Goal: Communication & Community: Connect with others

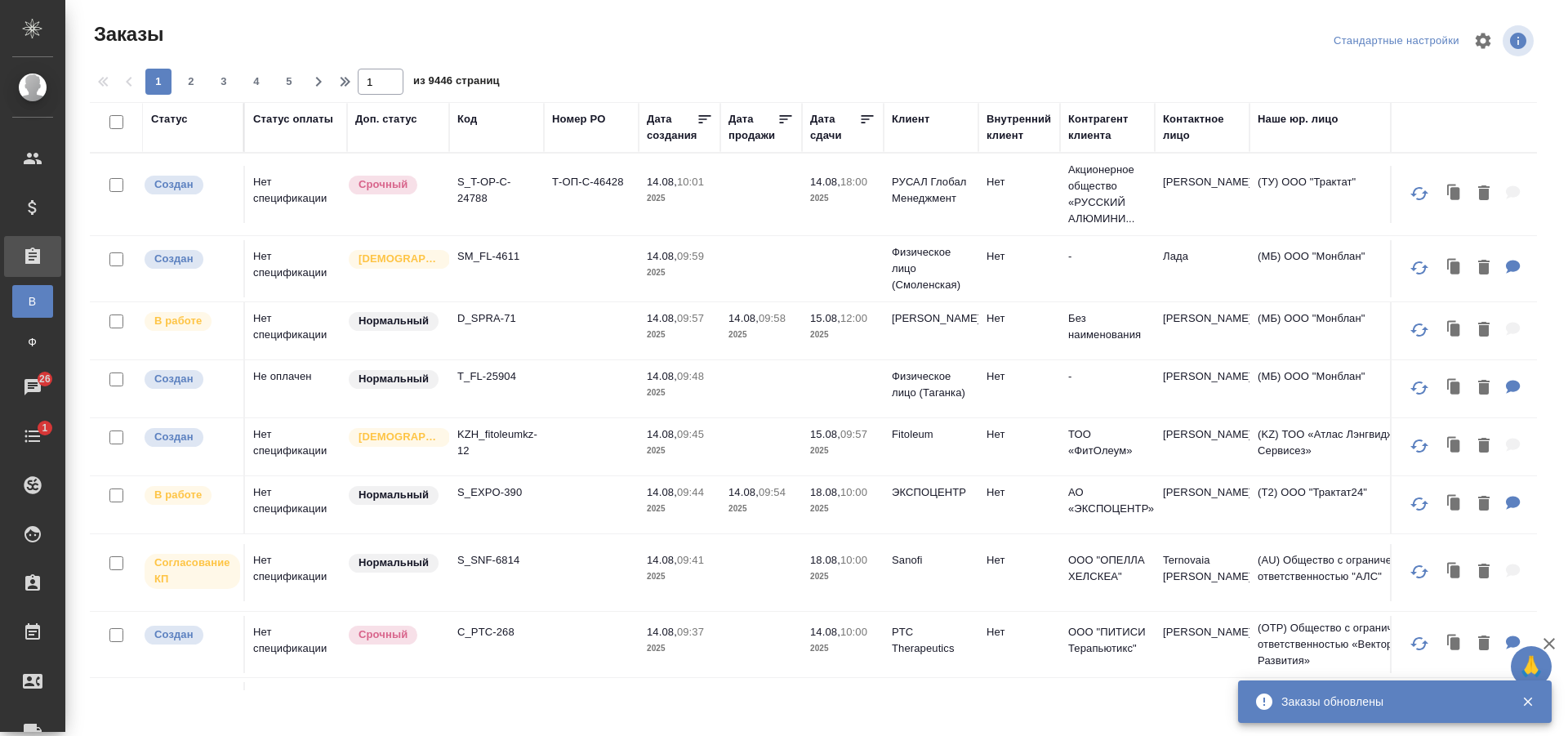
click at [1528, 703] on icon "button" at bounding box center [1528, 702] width 9 height 9
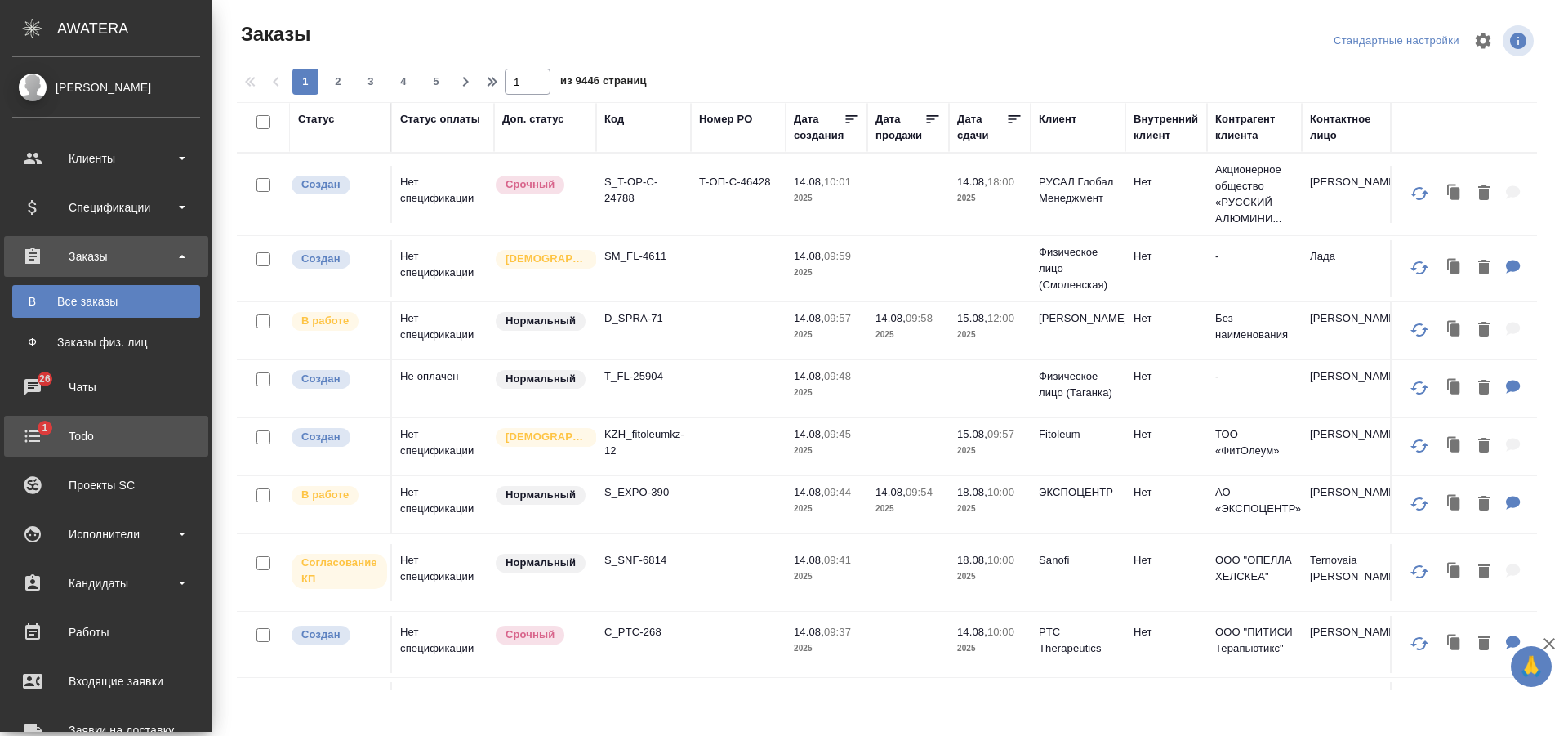
click at [20, 448] on div "Todo" at bounding box center [106, 437] width 188 height 25
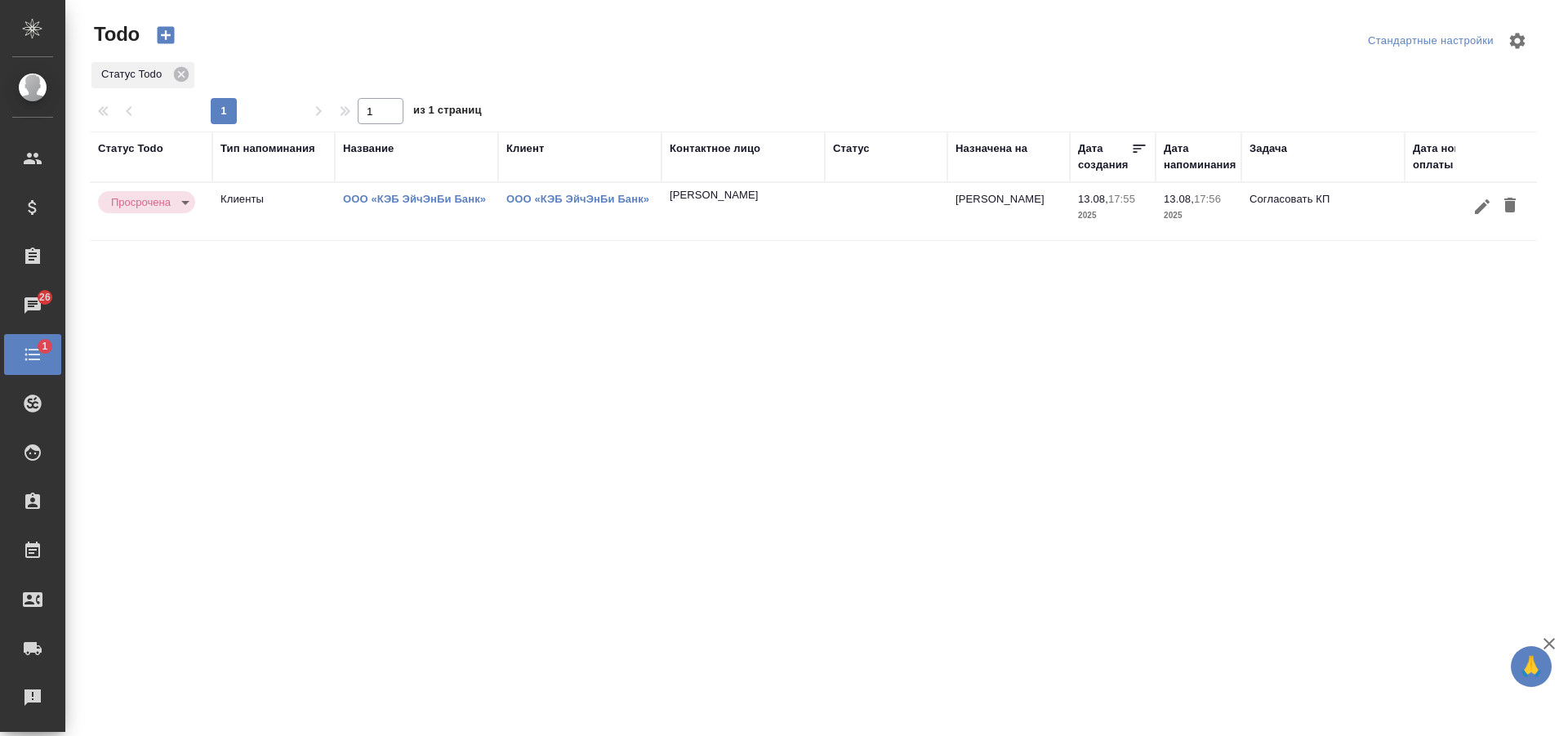
click at [182, 196] on body "🙏 .cls-1 fill:#fff; AWATERA [PERSON_NAME] Спецификации Заказы 26 Чаты 1 Todo Пр…" at bounding box center [784, 368] width 1568 height 736
click at [207, 253] on div at bounding box center [784, 368] width 1568 height 736
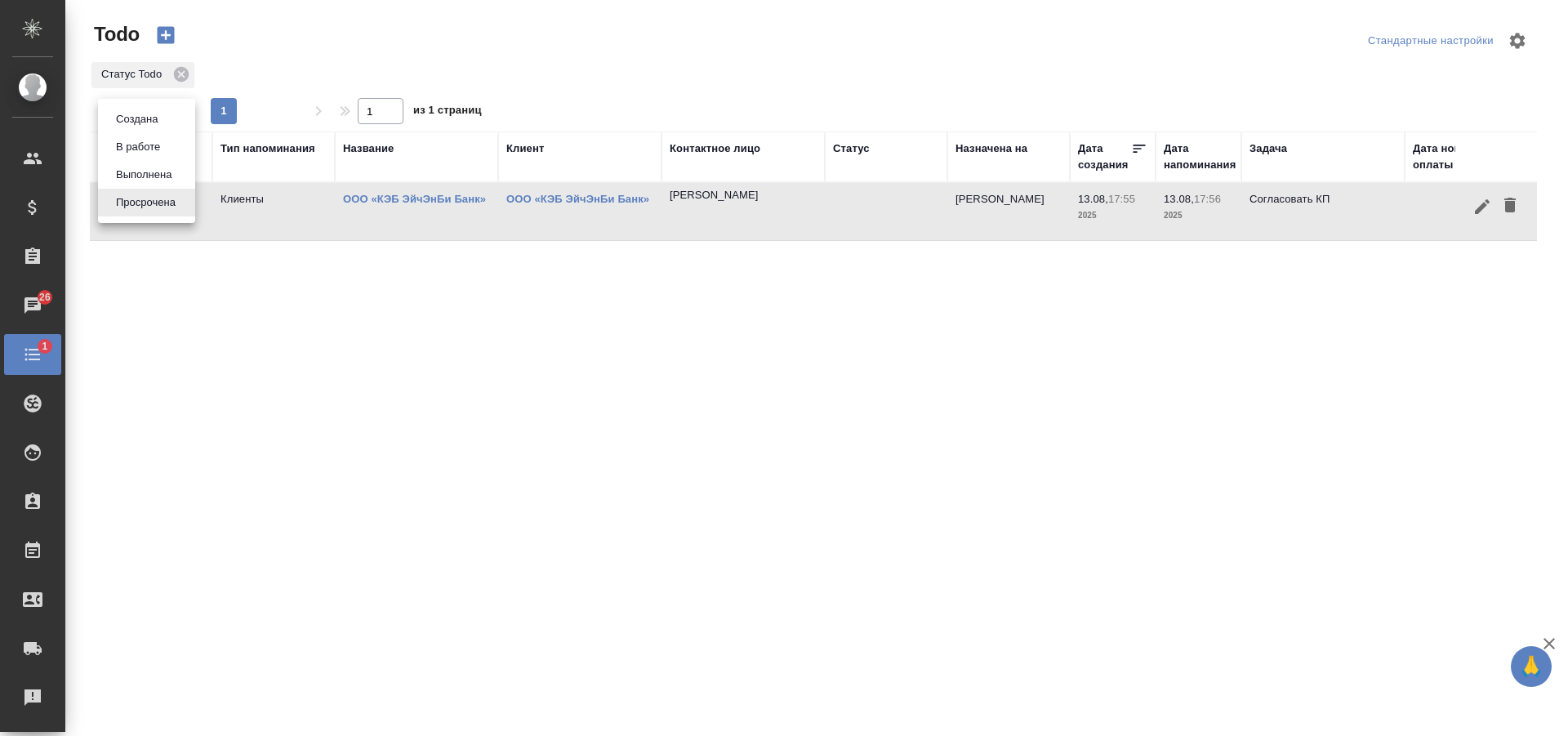
click at [157, 203] on body "🙏 .cls-1 fill:#fff; AWATERA [PERSON_NAME] Спецификации Заказы 26 Чаты 1 Todo Пр…" at bounding box center [784, 368] width 1568 height 736
click at [157, 128] on button "Выполнена" at bounding box center [136, 119] width 52 height 18
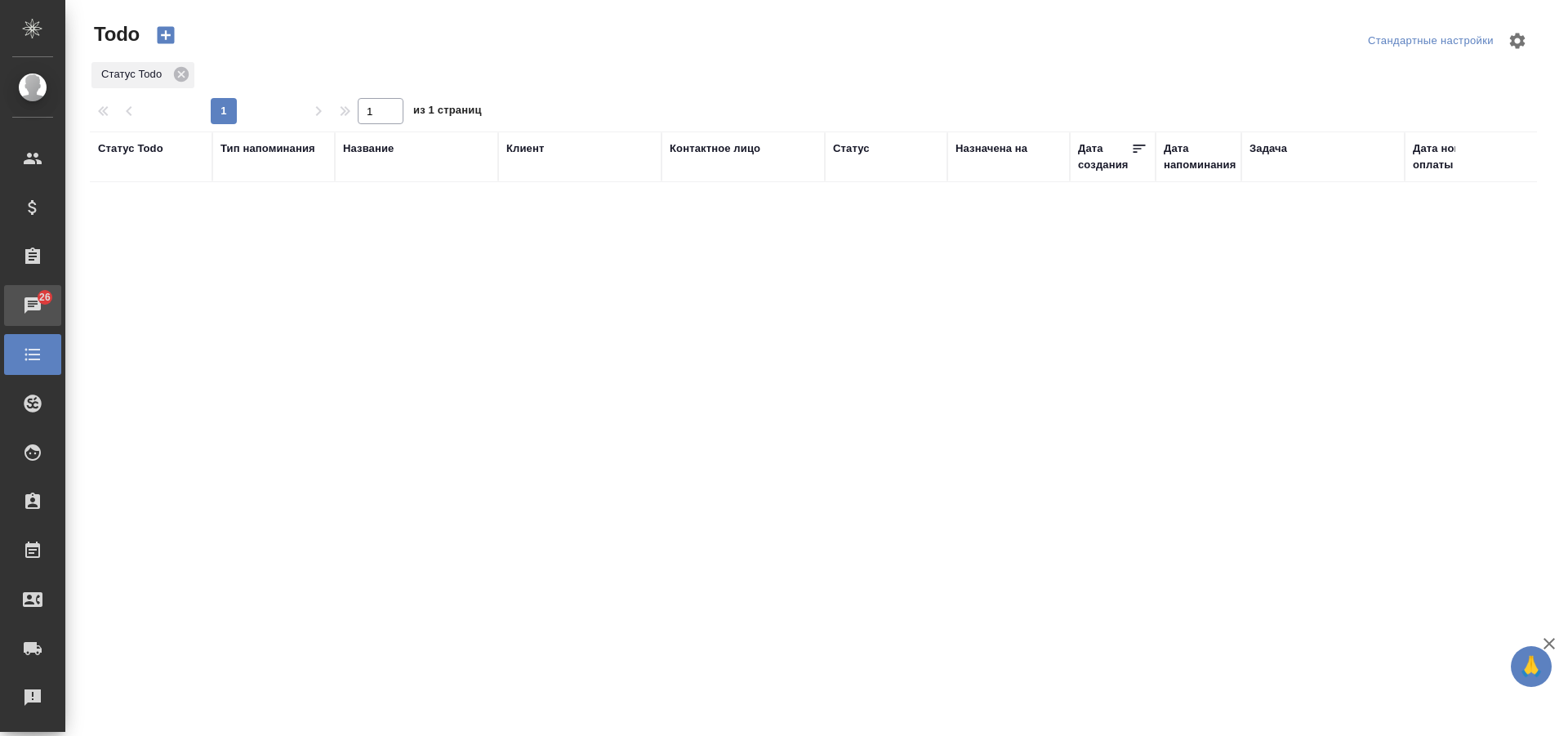
click at [33, 298] on div "Чаты" at bounding box center [12, 306] width 41 height 25
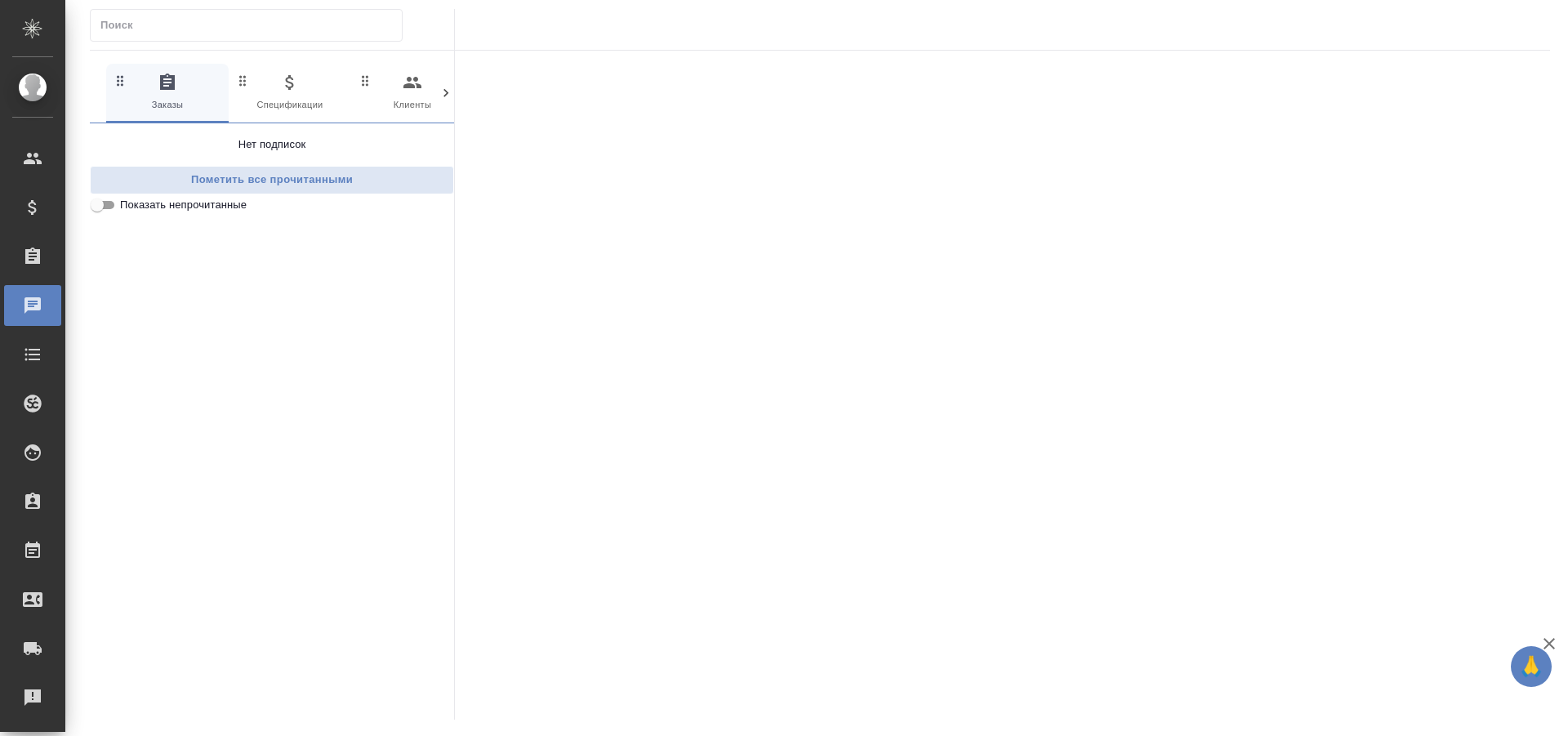
click at [439, 89] on icon at bounding box center [446, 94] width 16 height 16
click at [368, 81] on icon "button" at bounding box center [376, 83] width 20 height 20
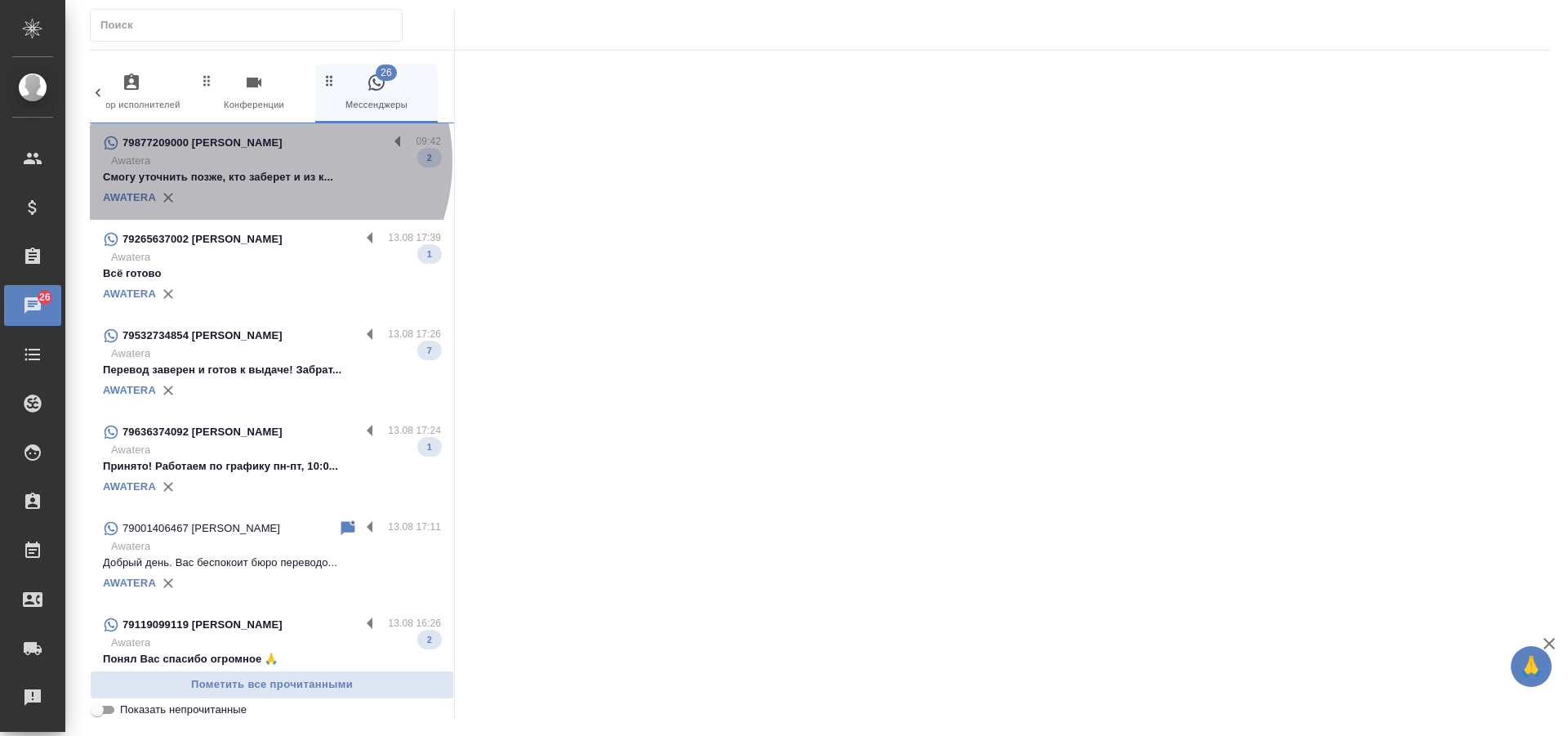
click at [260, 161] on p "Awatera" at bounding box center [276, 161] width 330 height 16
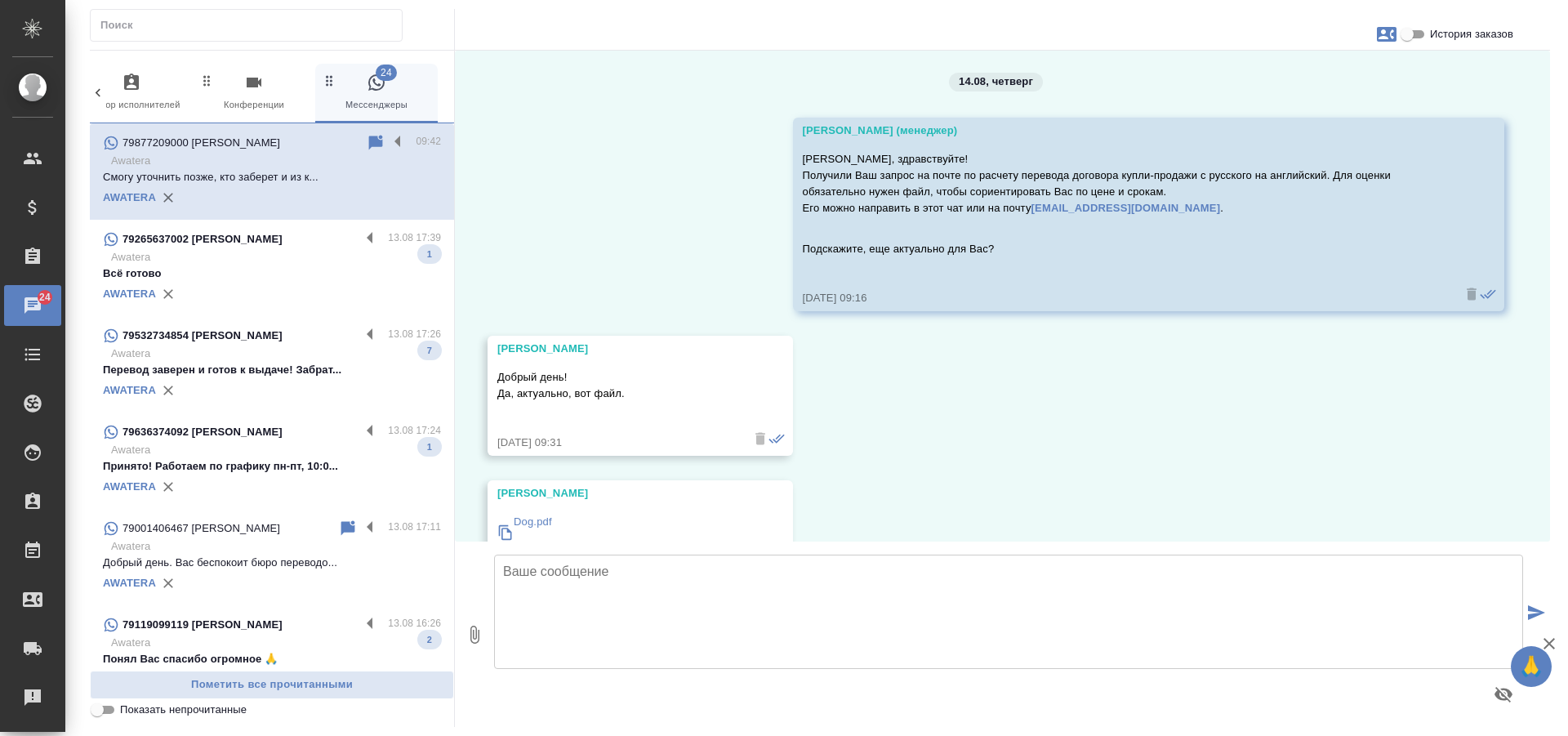
scroll to position [0, 0]
click at [289, 370] on p "Перевод заверен и готов к выдаче! Забрат..." at bounding box center [271, 370] width 338 height 16
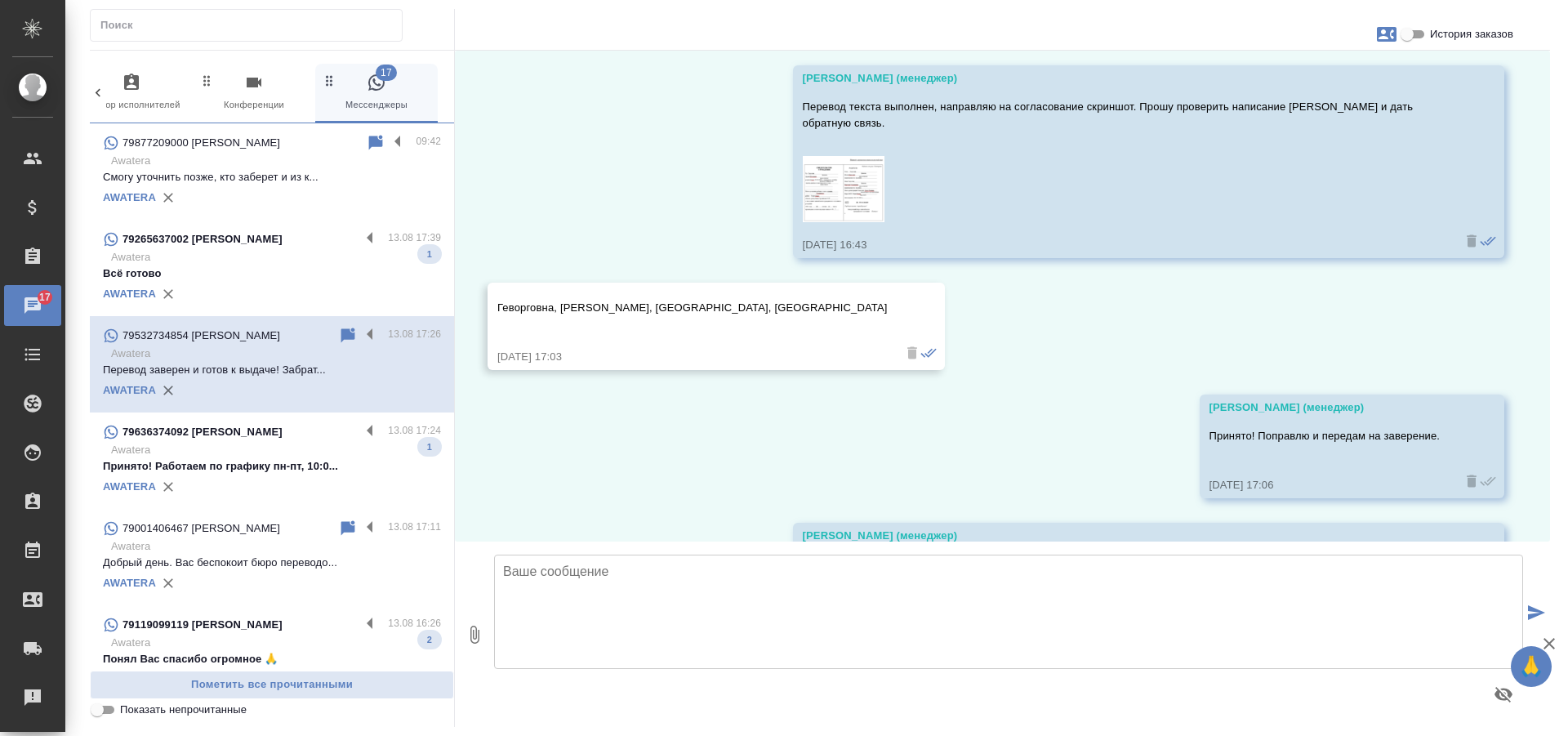
scroll to position [1877, 0]
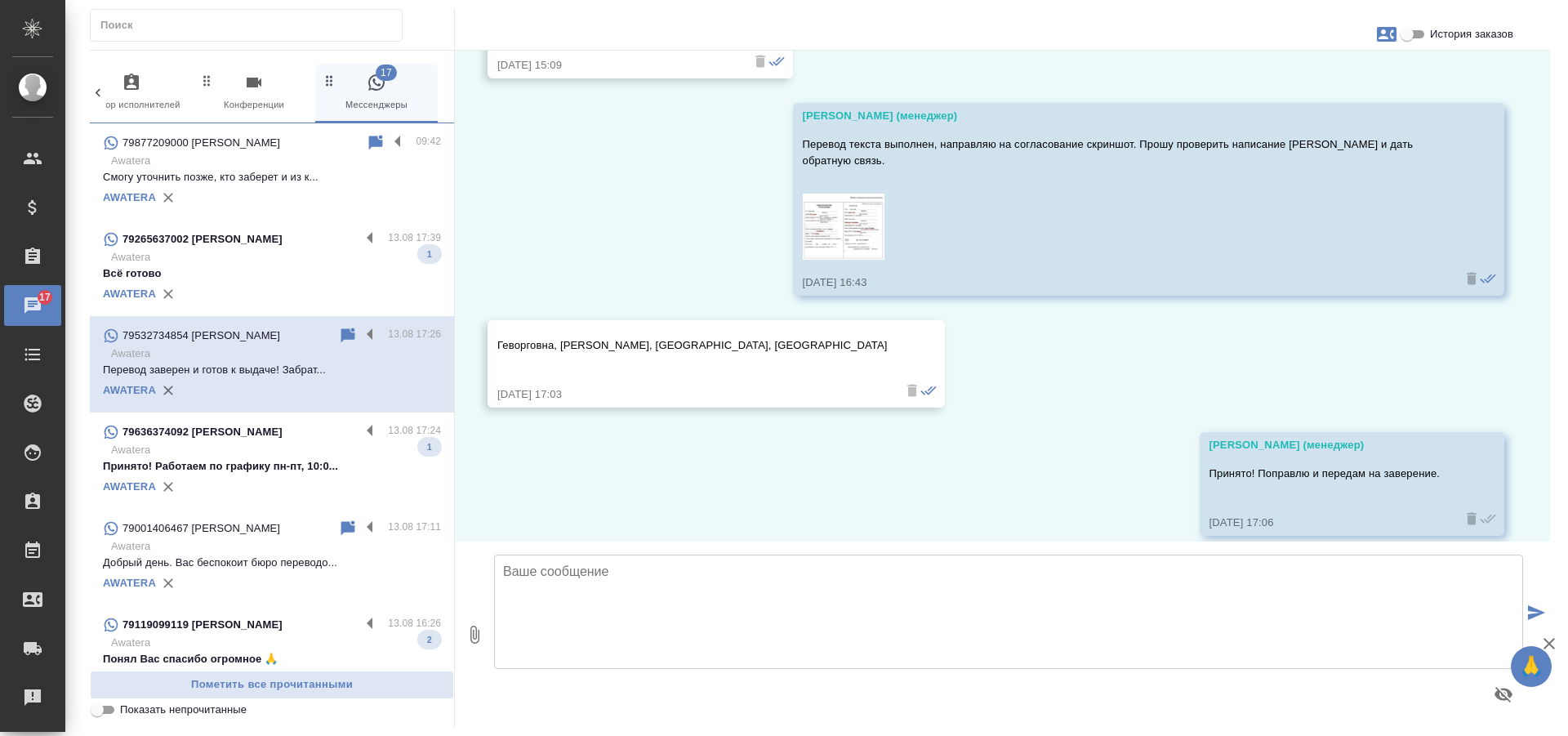
click at [844, 199] on img at bounding box center [844, 226] width 82 height 66
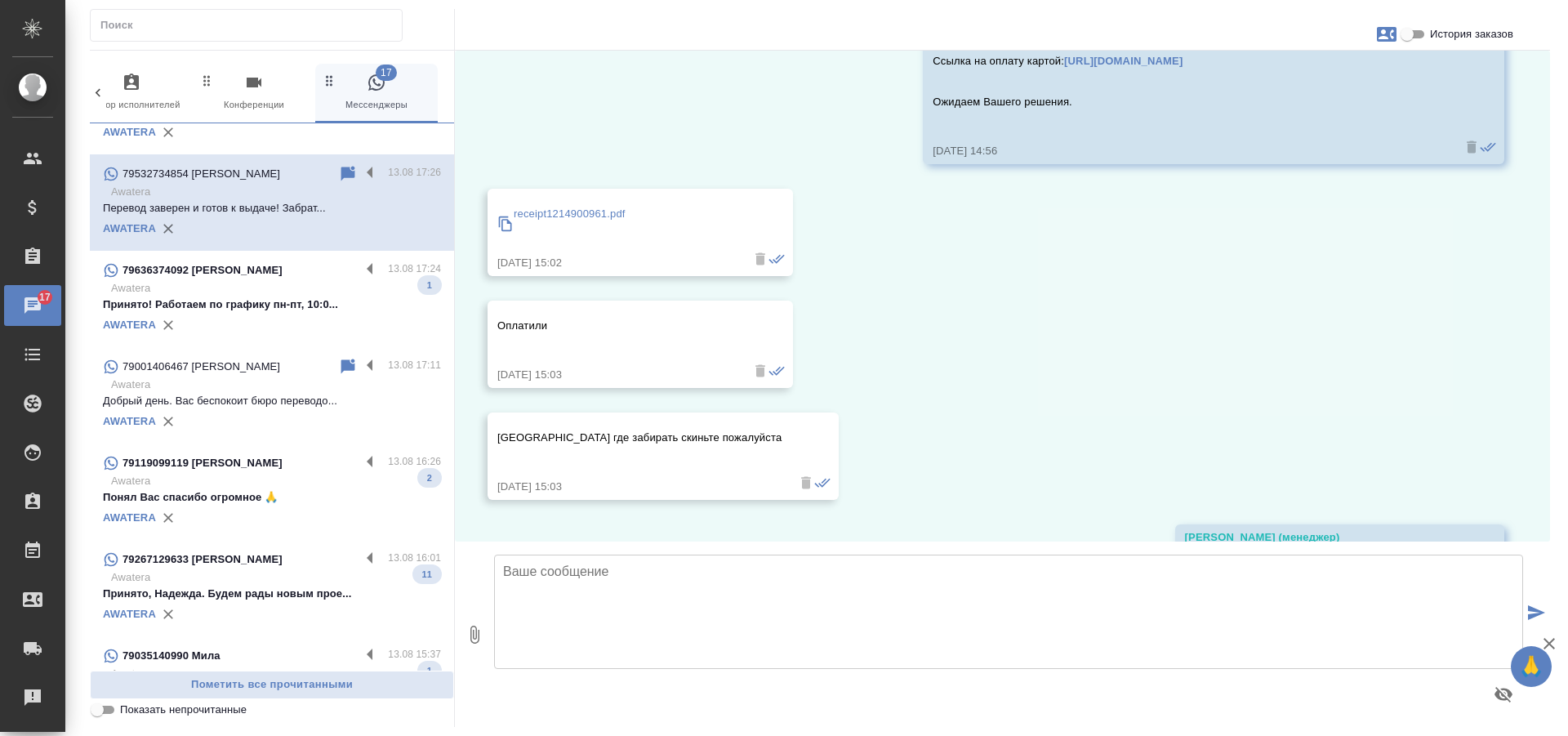
scroll to position [163, 0]
click at [269, 311] on p "Принято! Работаем по графику пн-пт, 10:0..." at bounding box center [271, 304] width 338 height 16
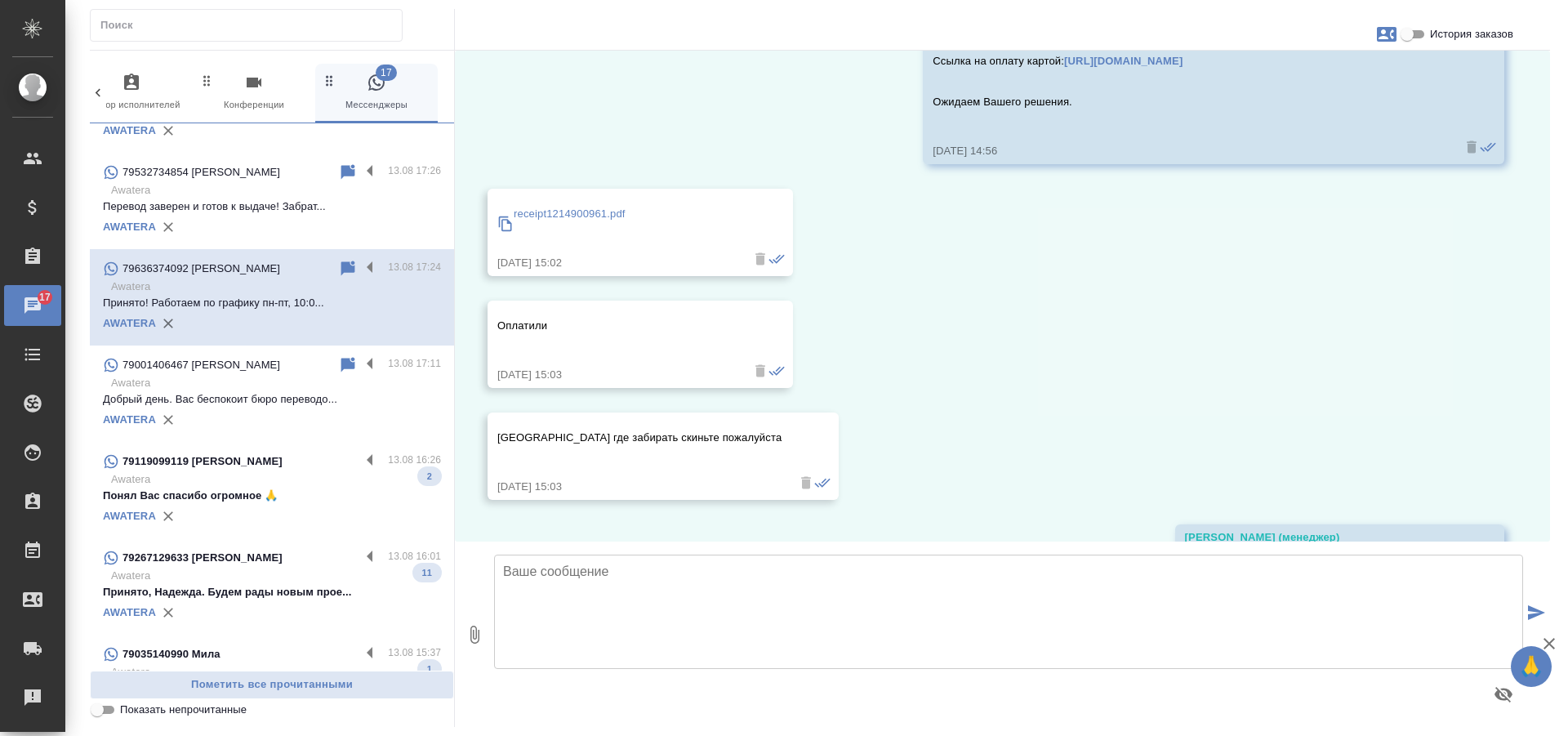
scroll to position [0, 0]
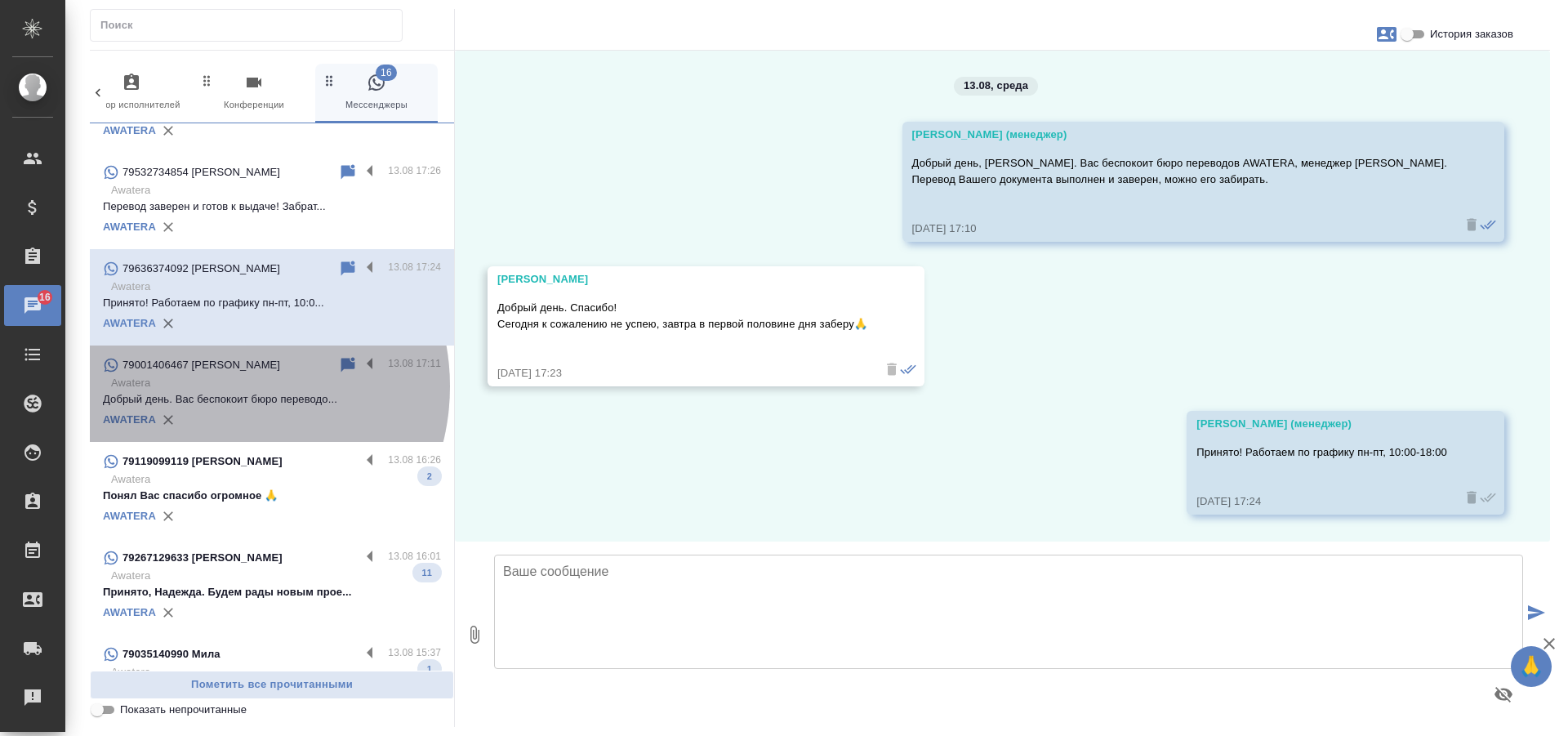
click at [219, 391] on p "Awatera" at bounding box center [276, 383] width 330 height 16
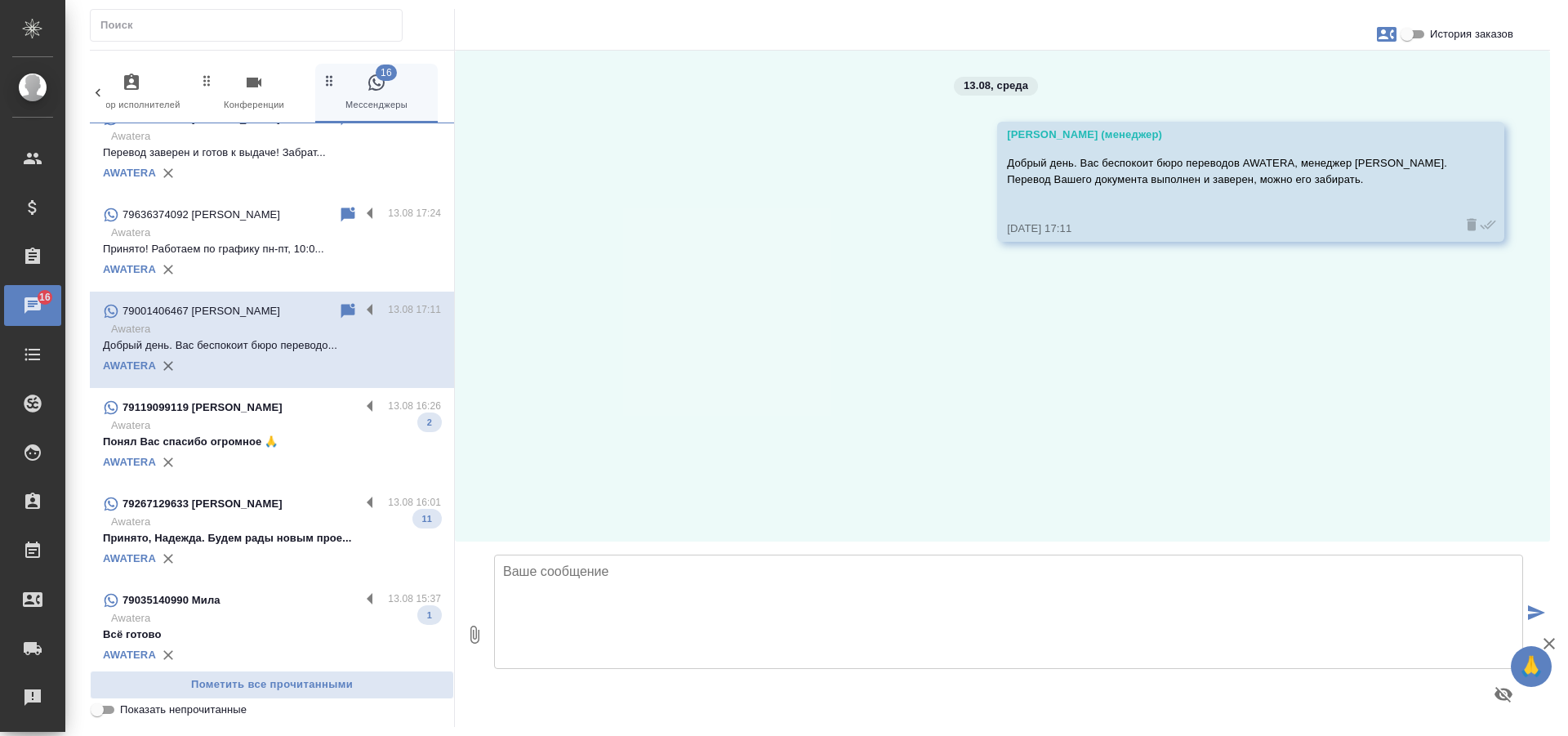
scroll to position [245, 0]
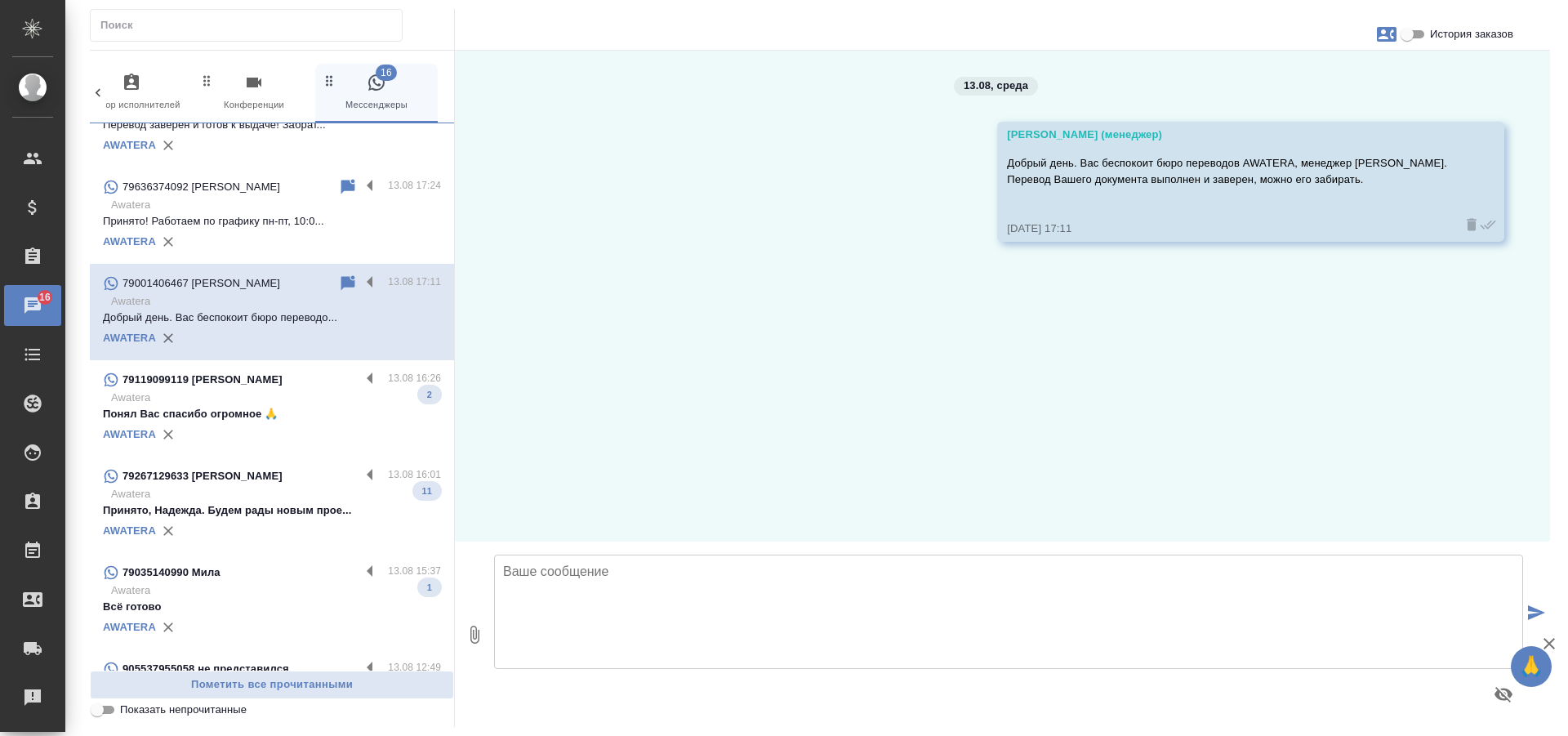
click at [241, 406] on p "Awatera" at bounding box center [276, 398] width 330 height 16
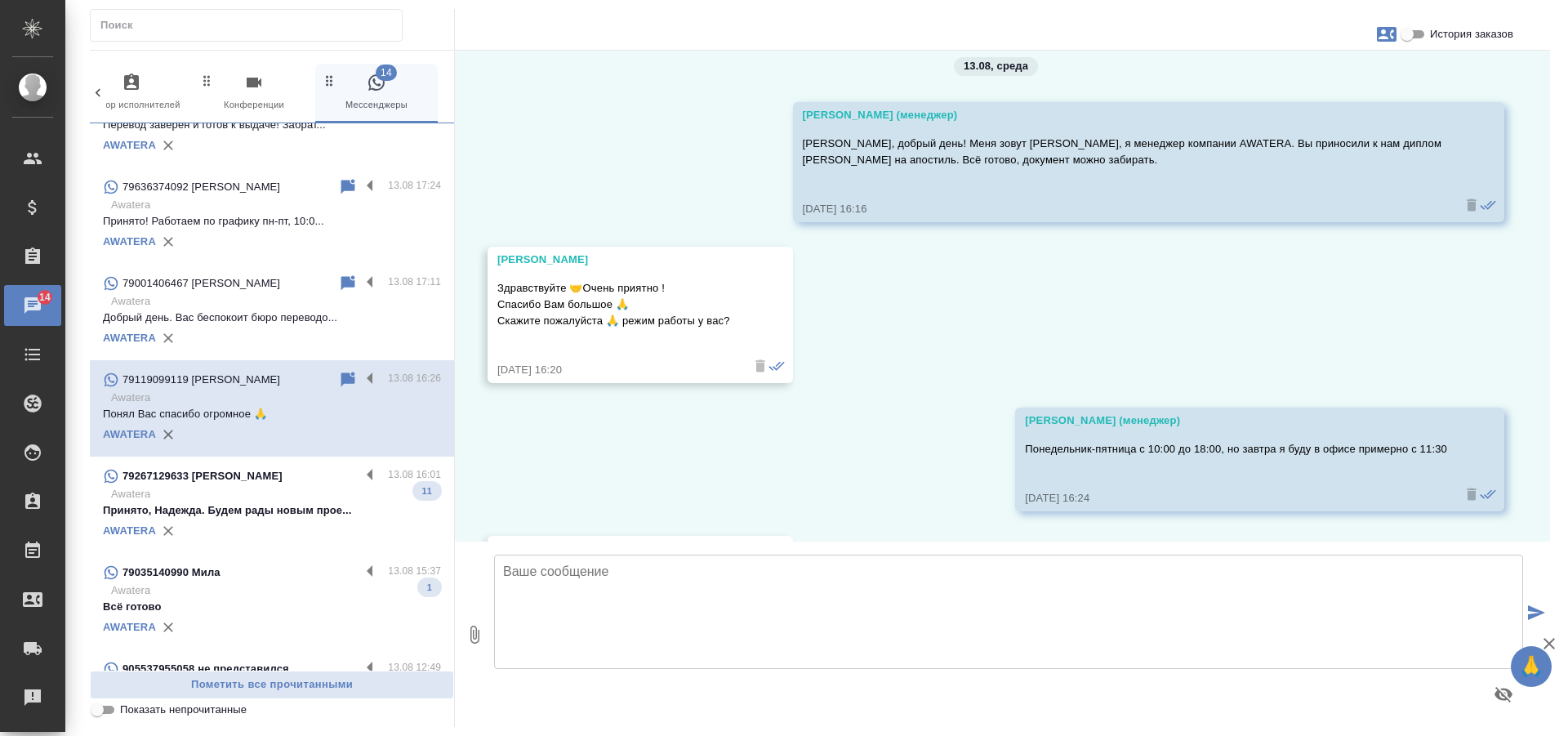
scroll to position [0, 0]
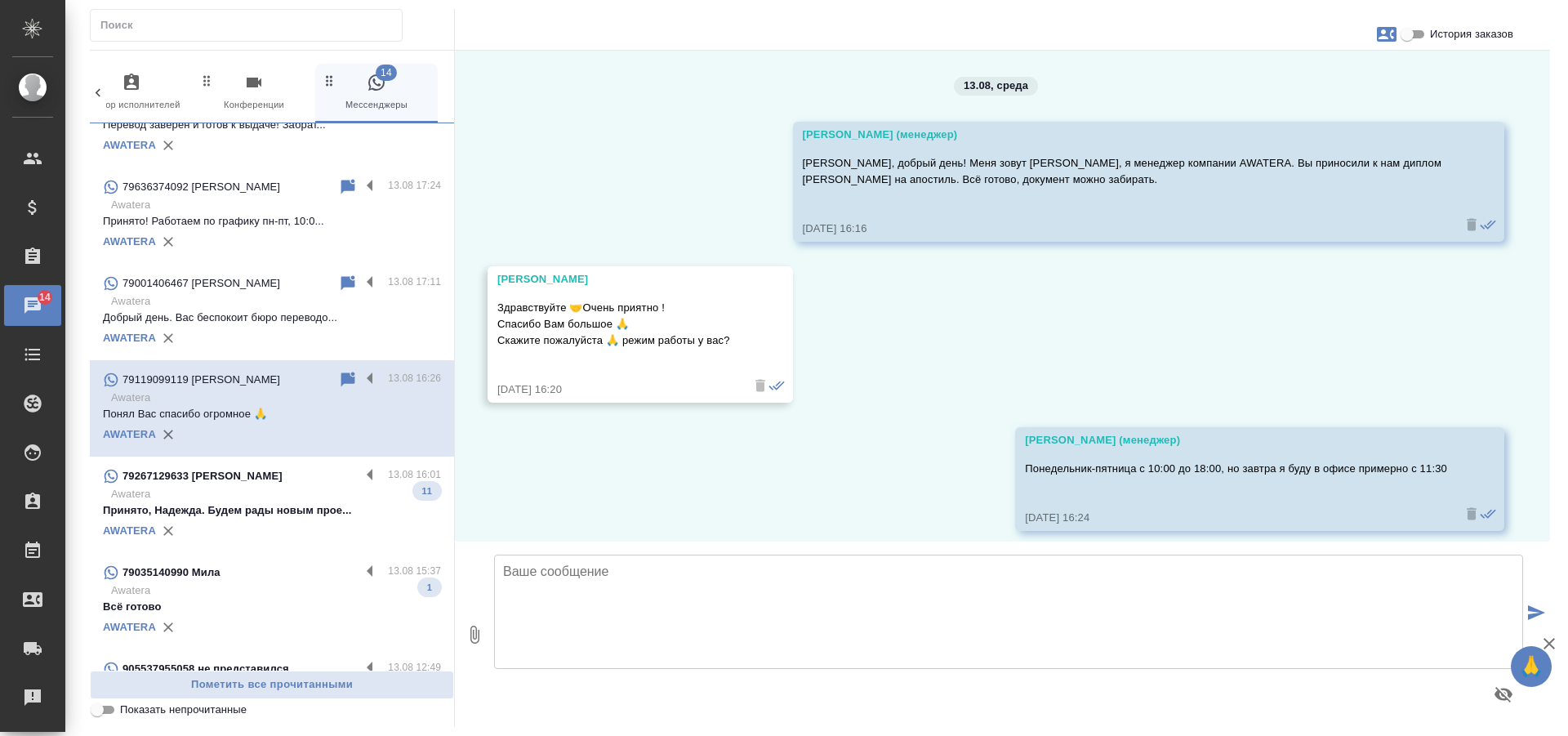
click at [212, 485] on p "79267129633 [PERSON_NAME]" at bounding box center [202, 477] width 160 height 16
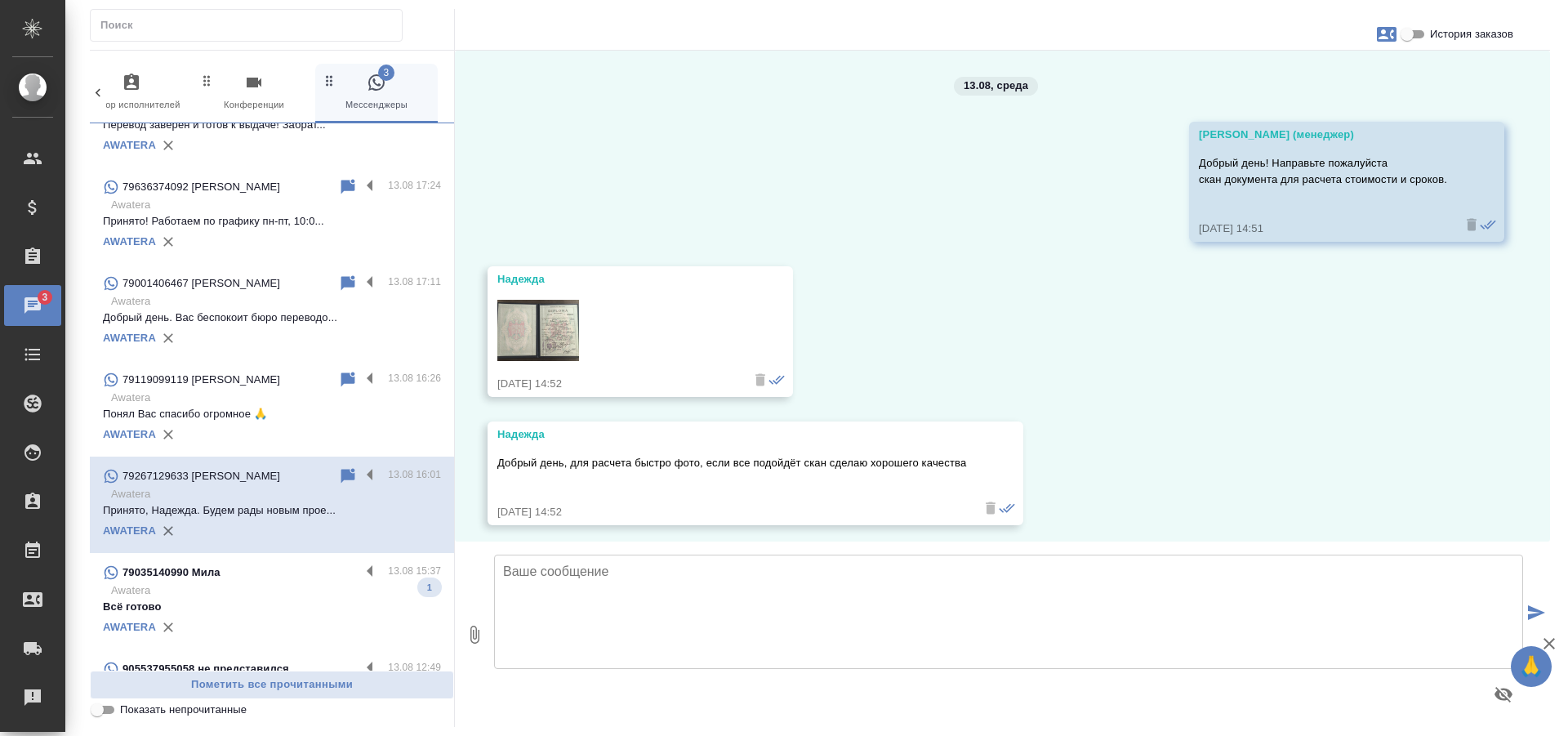
click at [518, 314] on img at bounding box center [539, 331] width 82 height 62
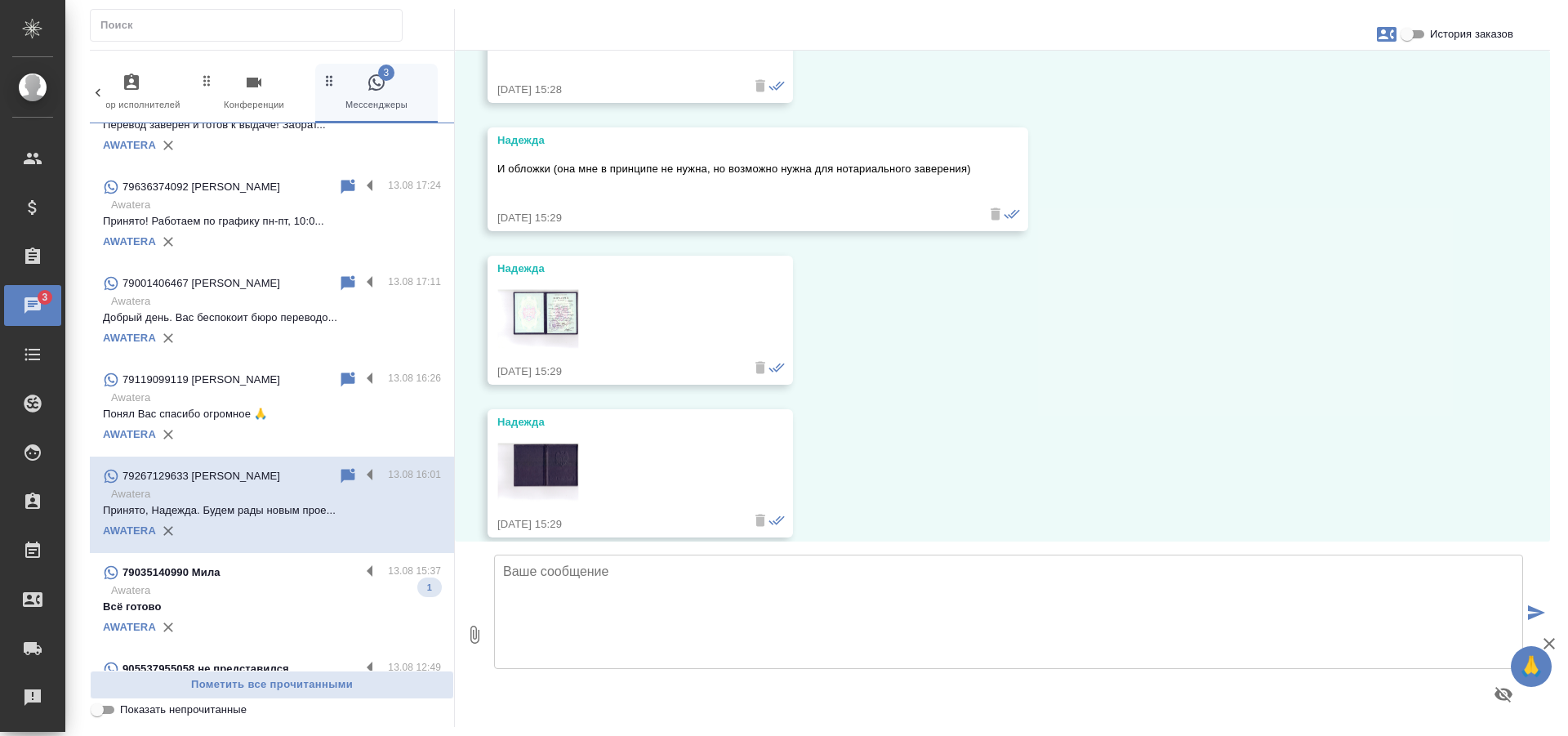
scroll to position [1552, 0]
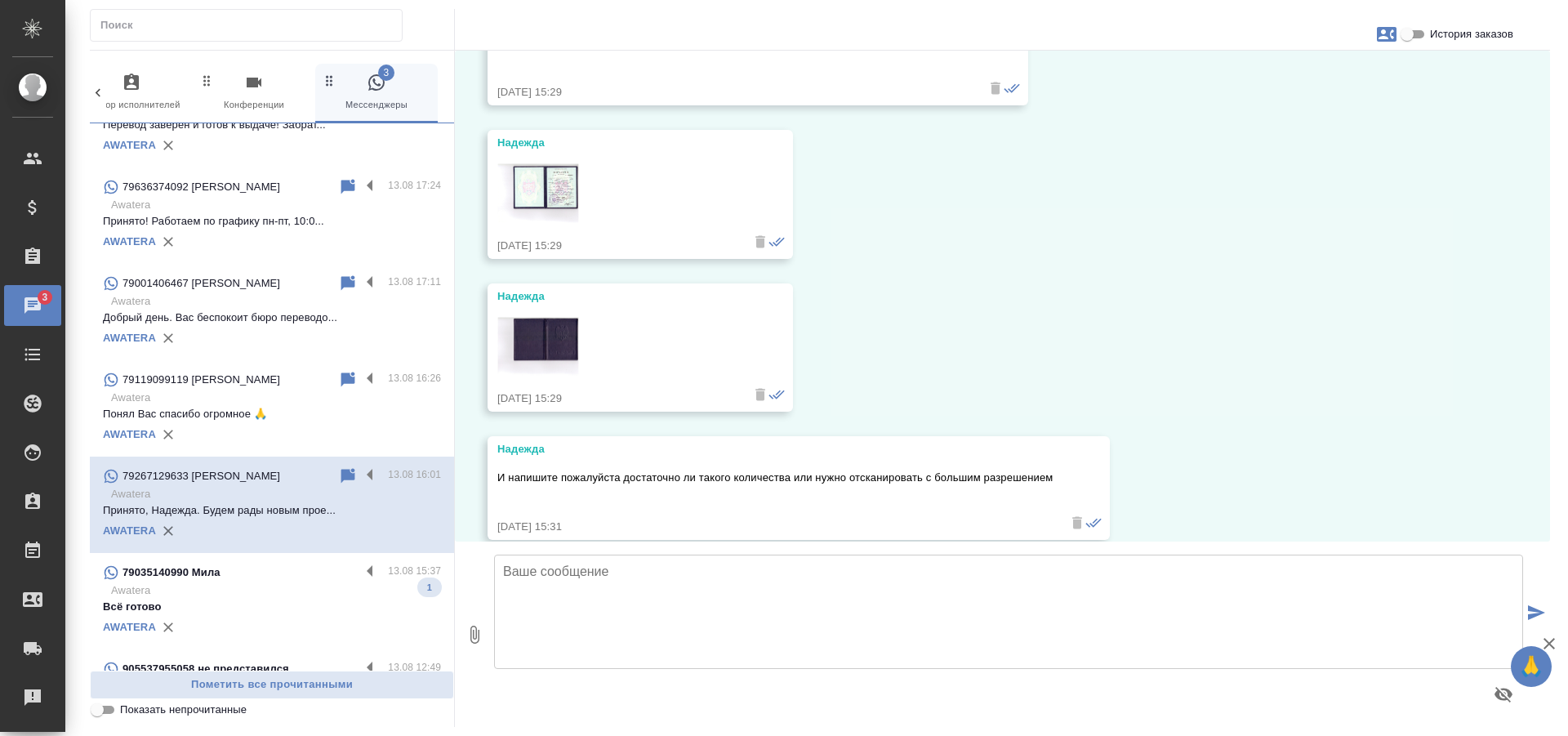
click at [517, 200] on img at bounding box center [539, 193] width 82 height 60
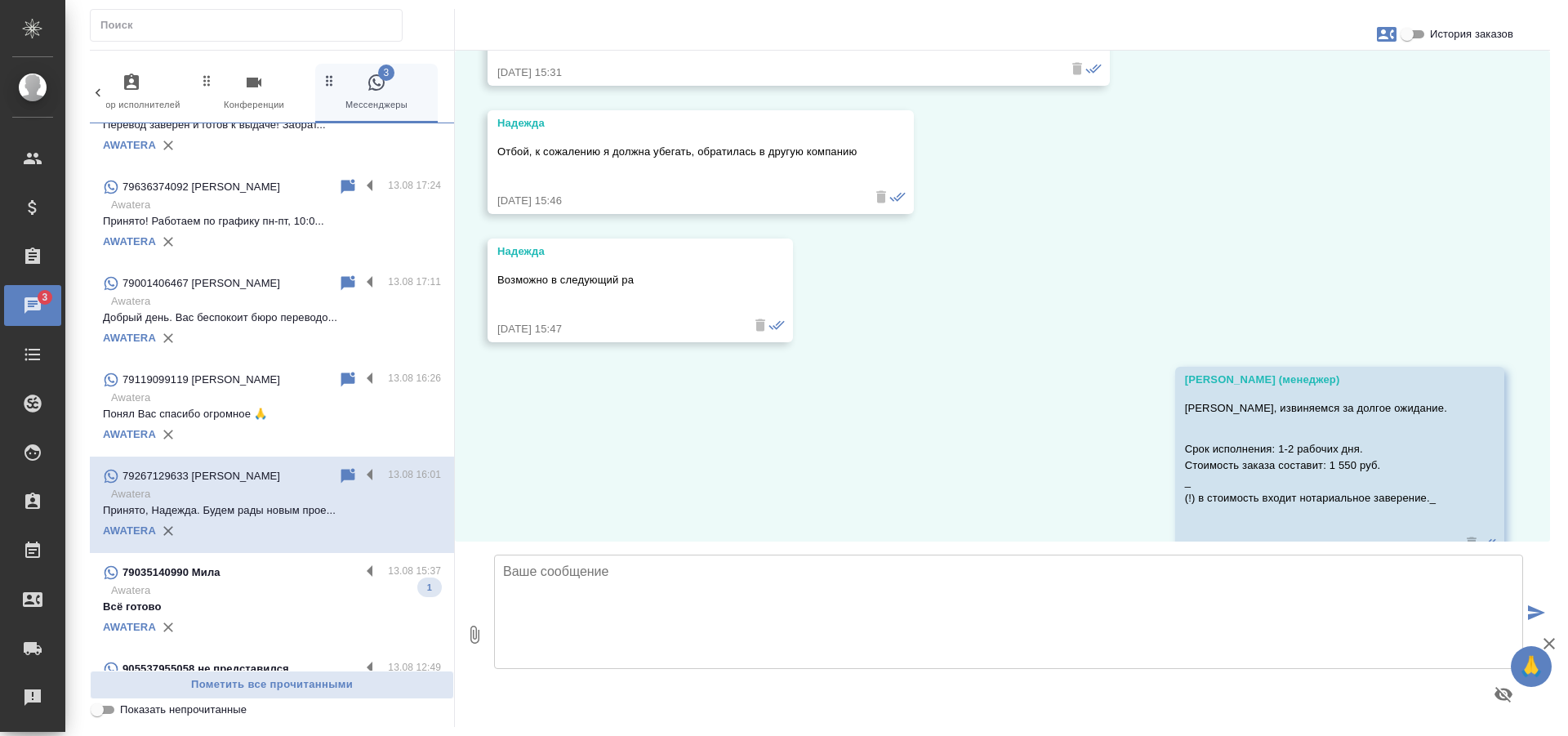
scroll to position [2043, 0]
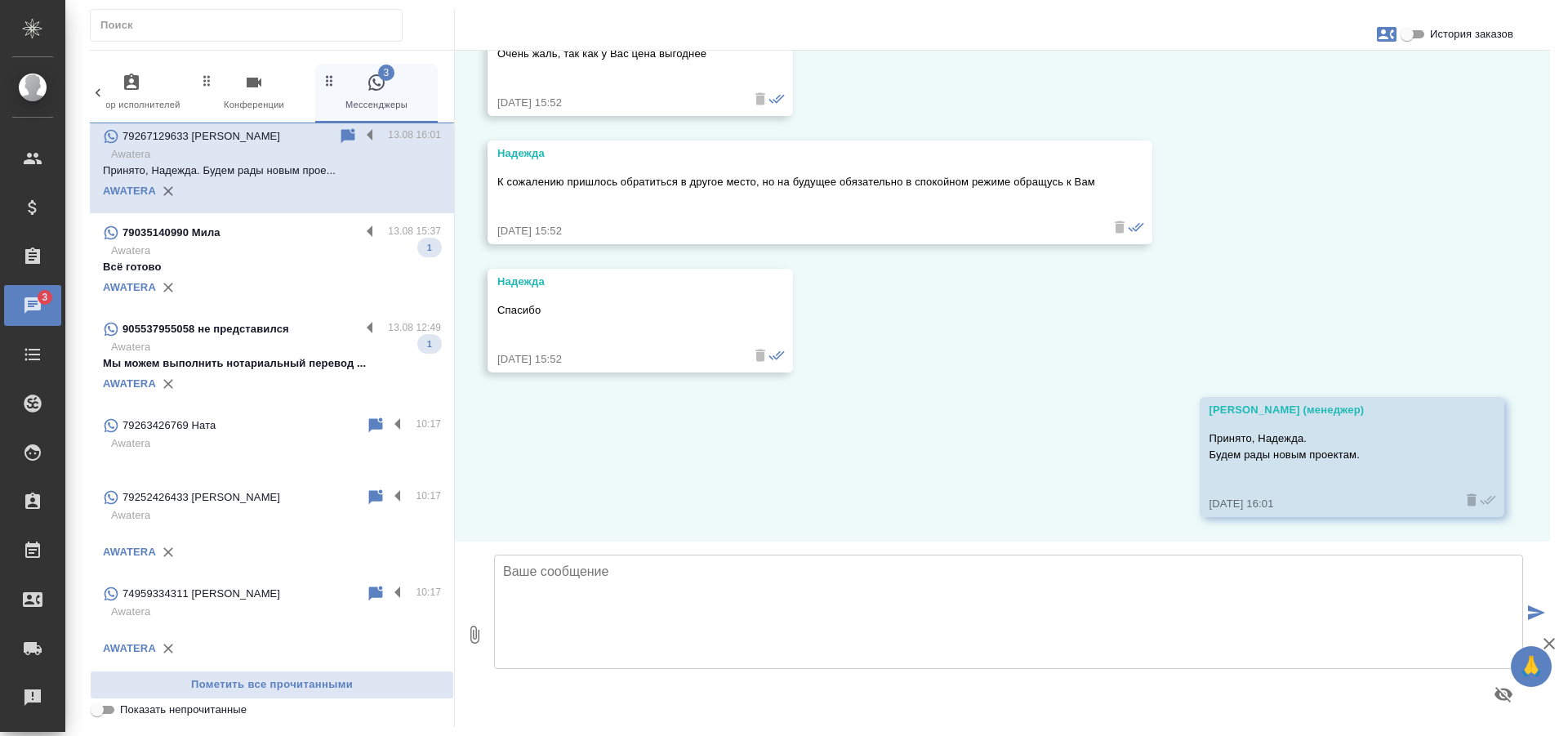
scroll to position [598, 0]
click at [209, 436] on p "Awatera" at bounding box center [276, 444] width 330 height 16
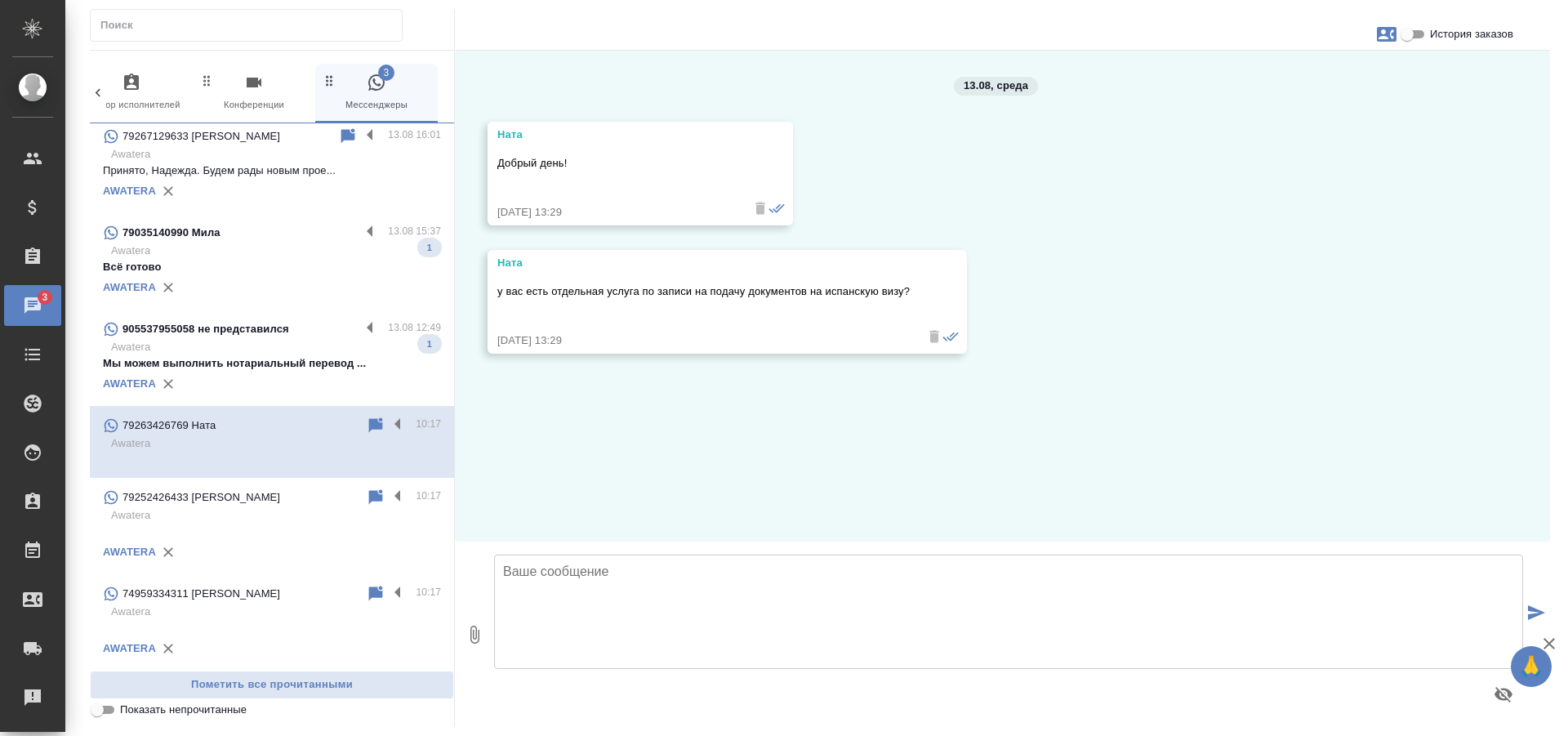
scroll to position [0, 0]
click at [230, 528] on p at bounding box center [271, 532] width 338 height 16
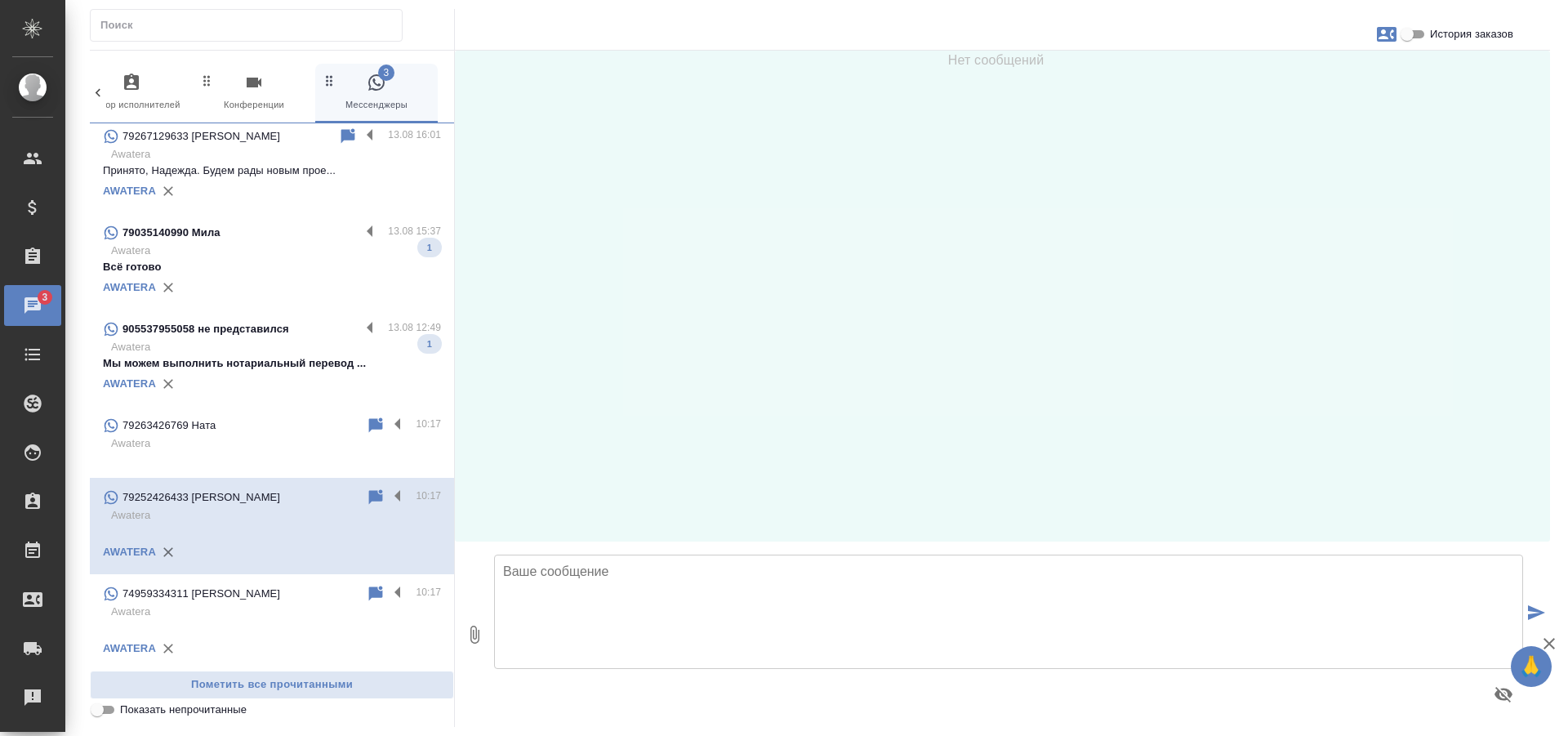
click at [261, 622] on p at bounding box center [271, 629] width 338 height 16
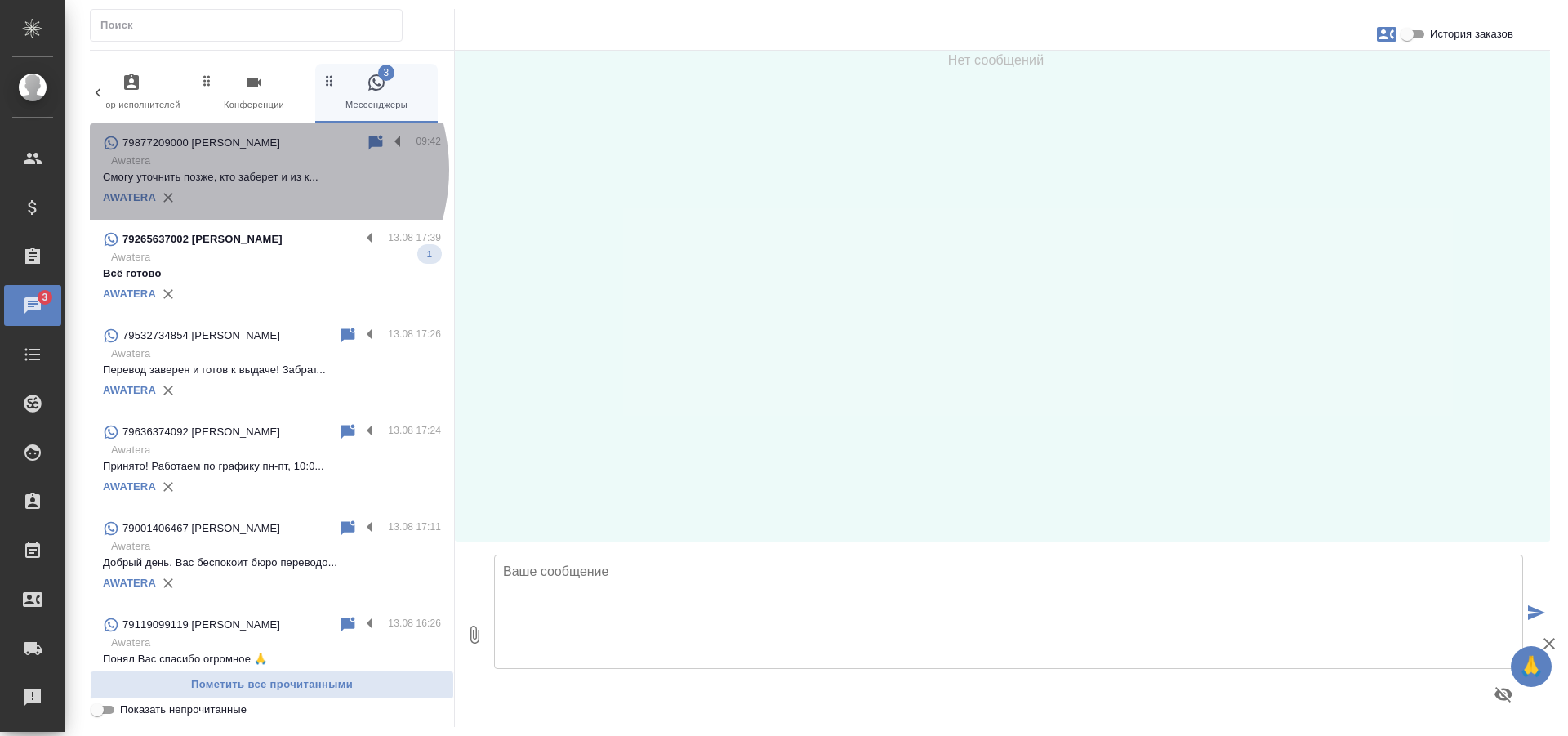
click at [260, 170] on p "Смогу уточнить позже, кто заберет и из к..." at bounding box center [271, 177] width 338 height 16
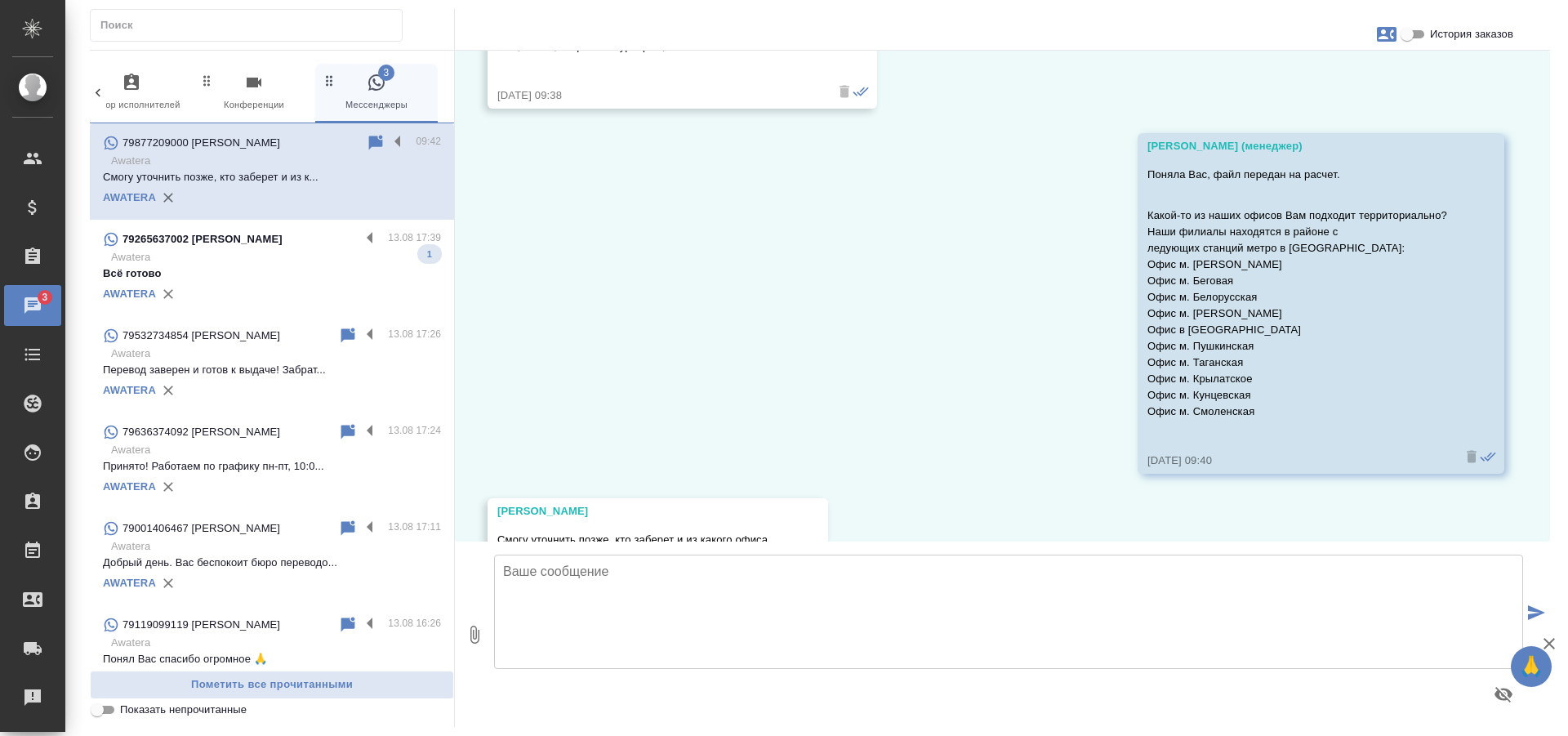
scroll to position [952, 0]
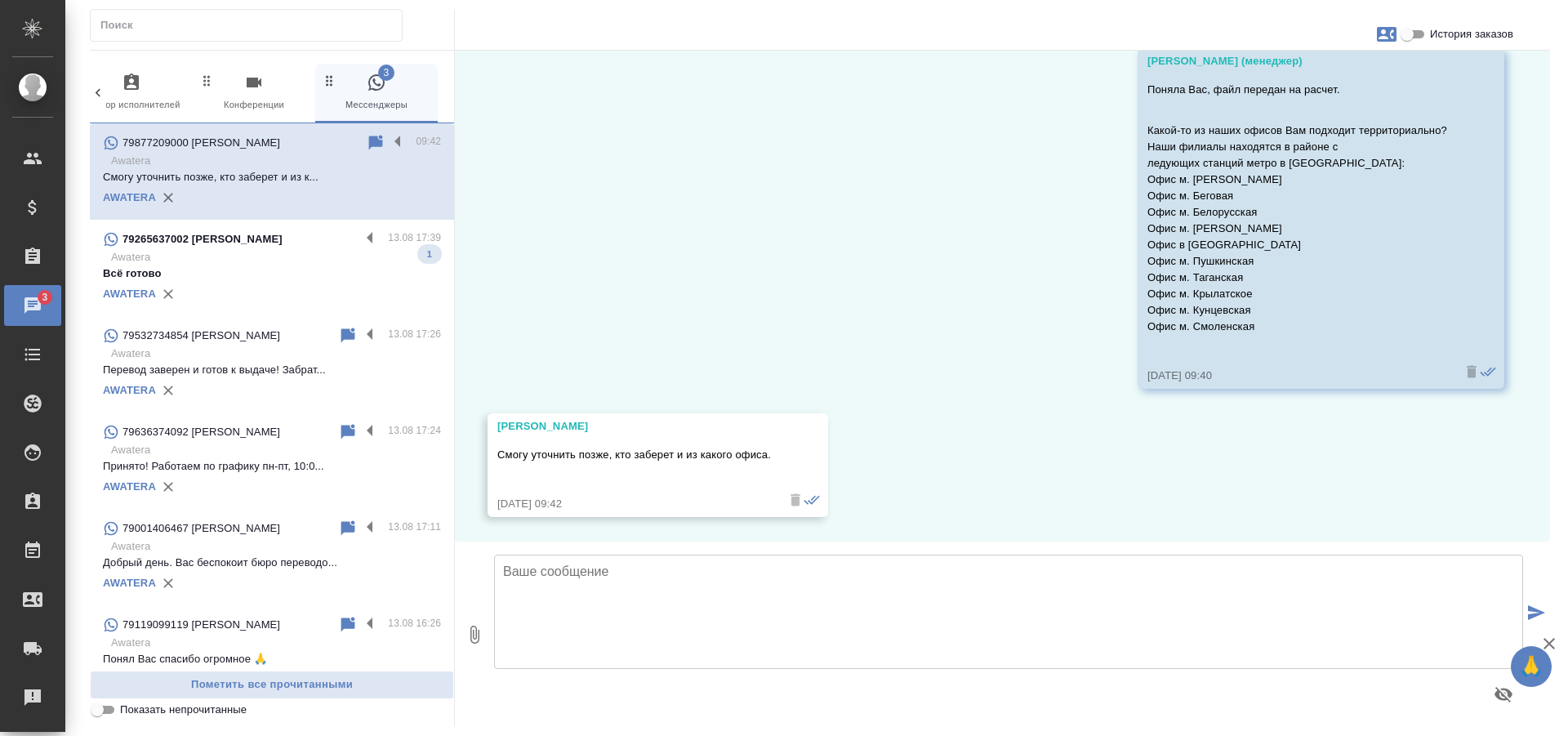
click at [93, 85] on icon at bounding box center [98, 94] width 16 height 16
click at [89, 90] on div "0 Заказы 0 Спецификации 0 Клиенты 0 Входящие 0 Тендеры 0 Исполнители 0 Подбор и…" at bounding box center [820, 368] width 1479 height 736
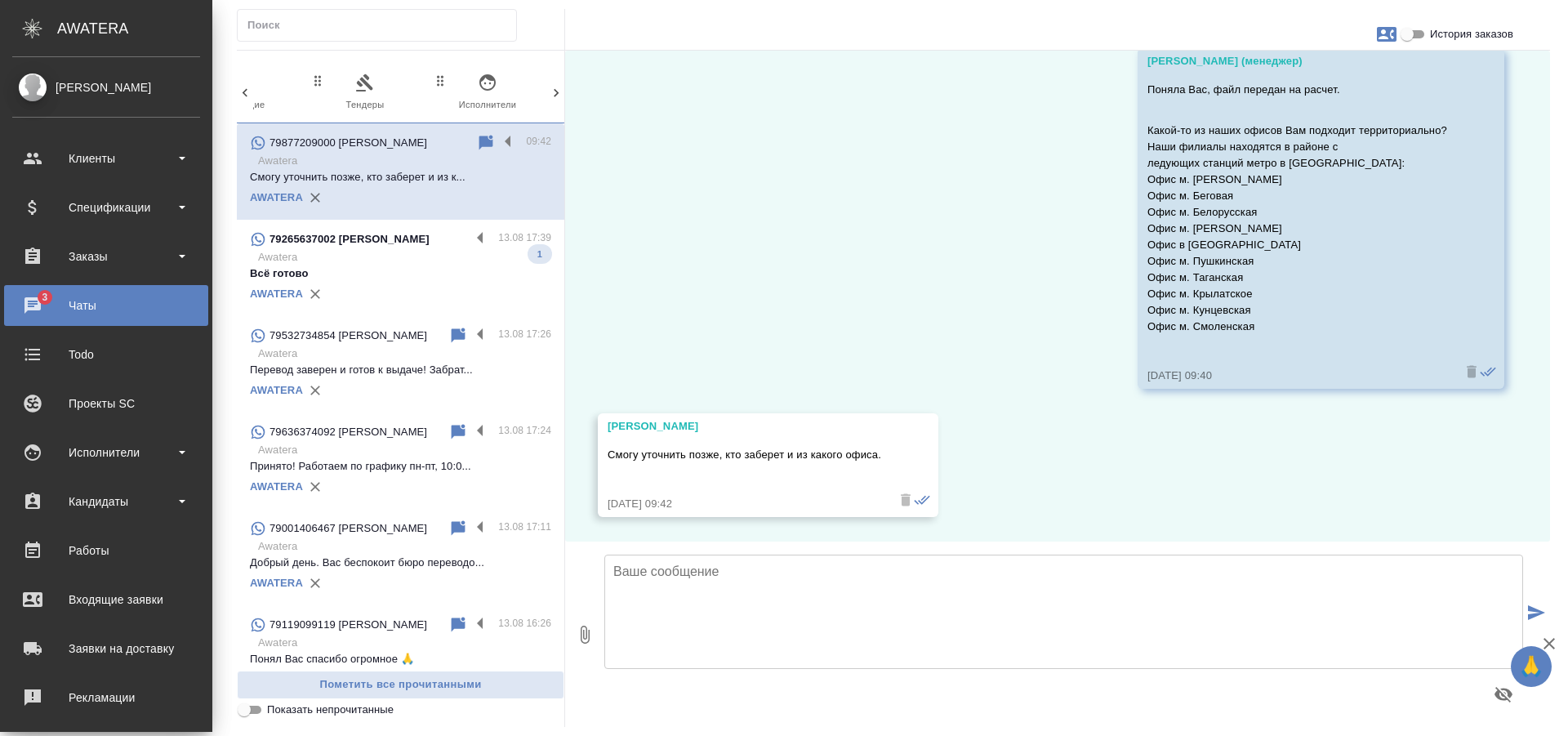
click at [61, 134] on ul "Клиенты Спецификации Заказы 3 Чаты Todo Проекты SC Исполнители Кандидаты Работы…" at bounding box center [106, 497] width 212 height 735
click at [61, 144] on div "Клиенты" at bounding box center [106, 158] width 204 height 41
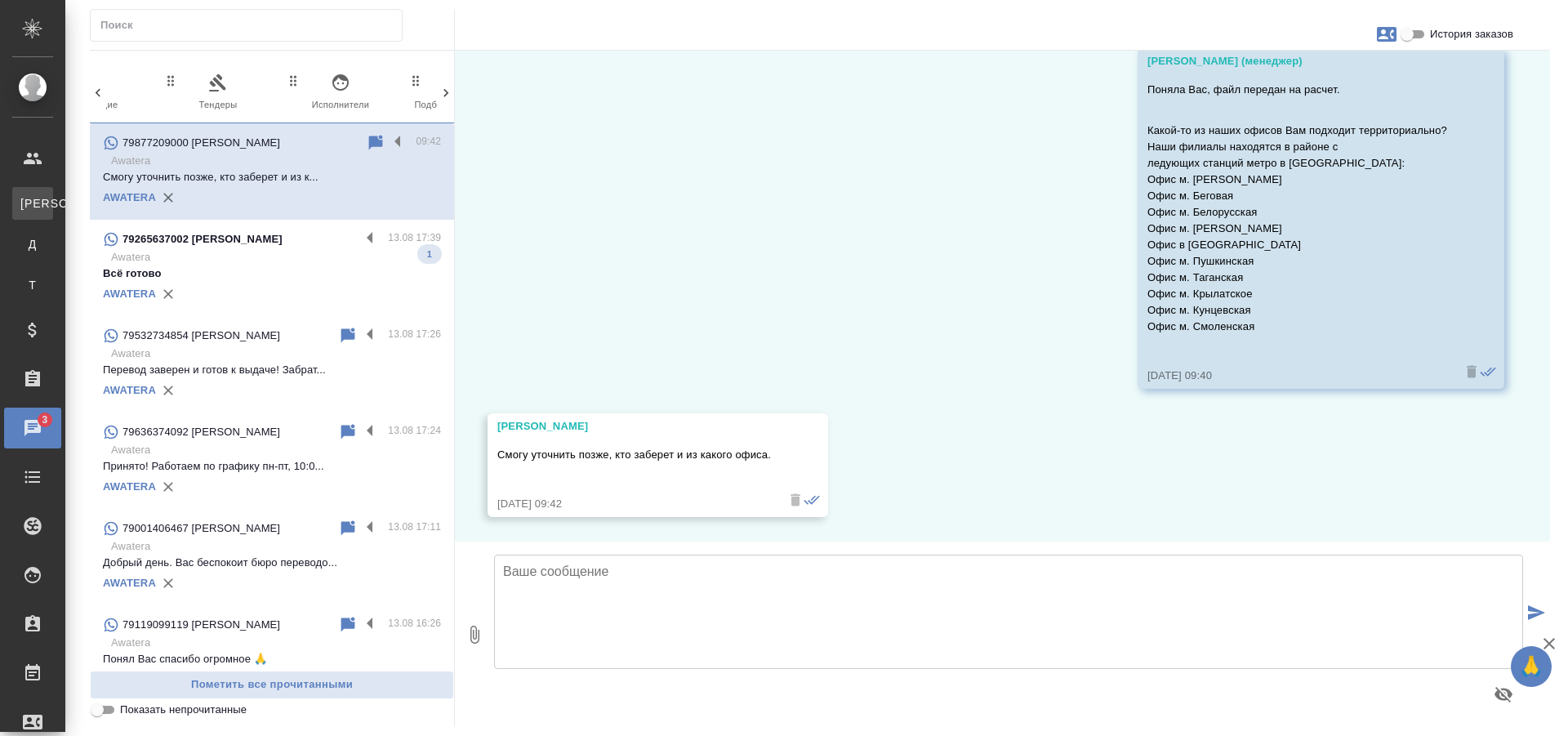
click at [25, 199] on div "Клиенты" at bounding box center [12, 203] width 25 height 16
select select "RU"
